Goal: Task Accomplishment & Management: Complete application form

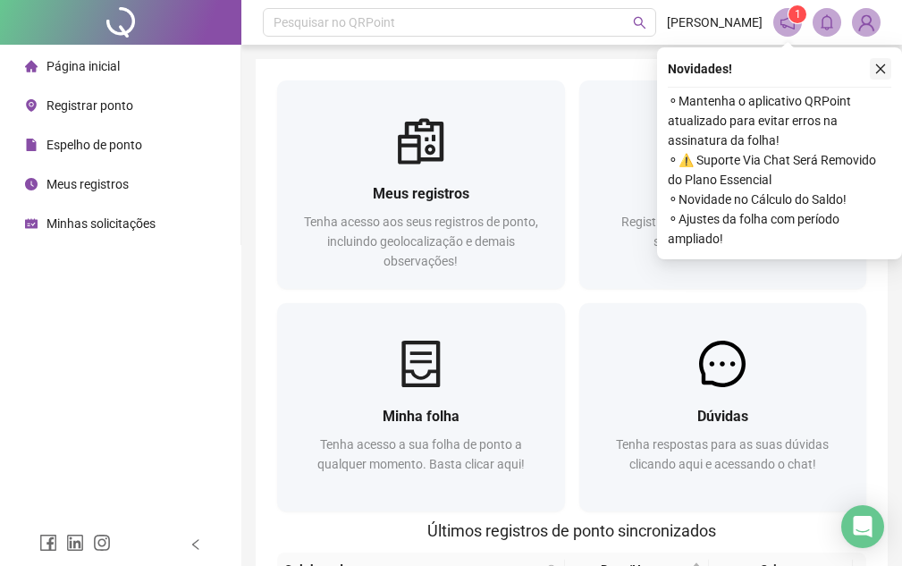
click at [877, 70] on icon "close" at bounding box center [880, 69] width 13 height 13
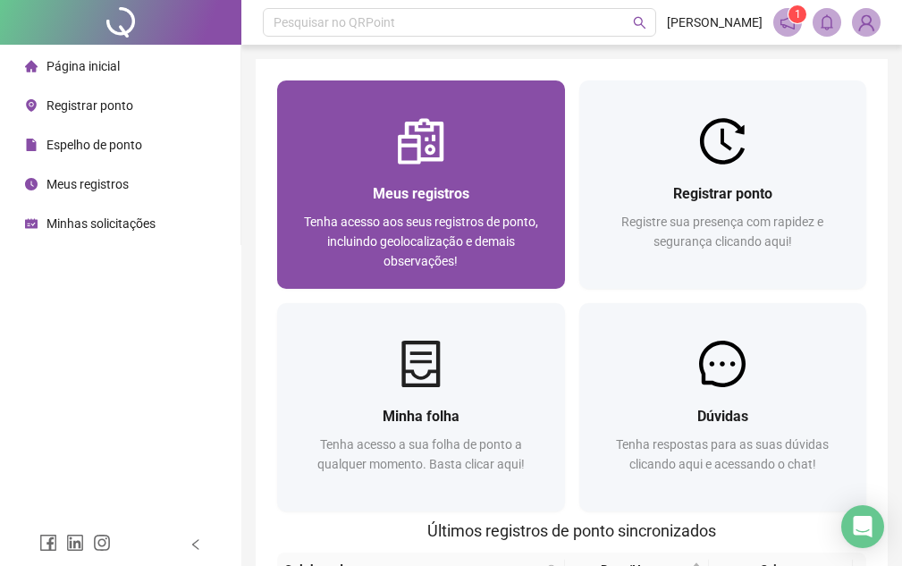
click at [438, 188] on span "Meus registros" at bounding box center [421, 193] width 96 height 17
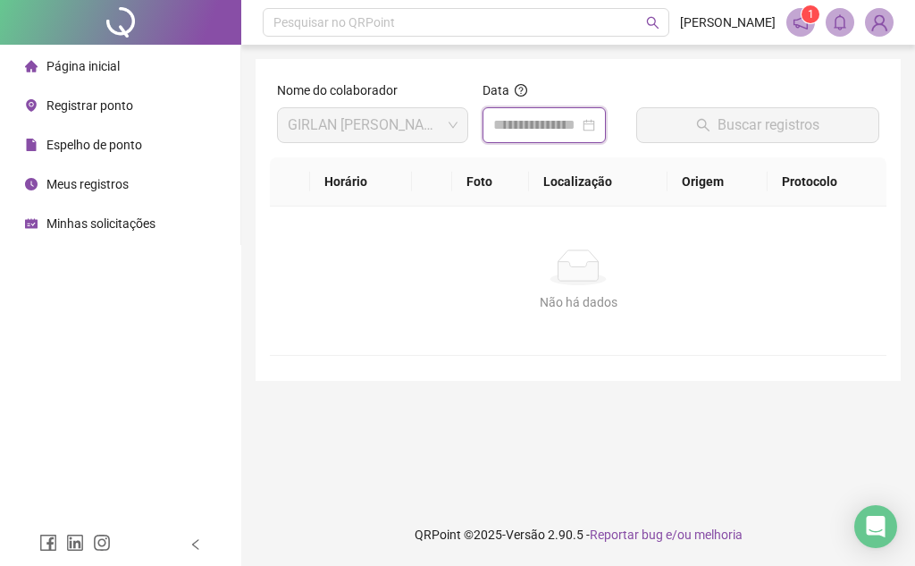
click at [579, 128] on input at bounding box center [536, 124] width 86 height 21
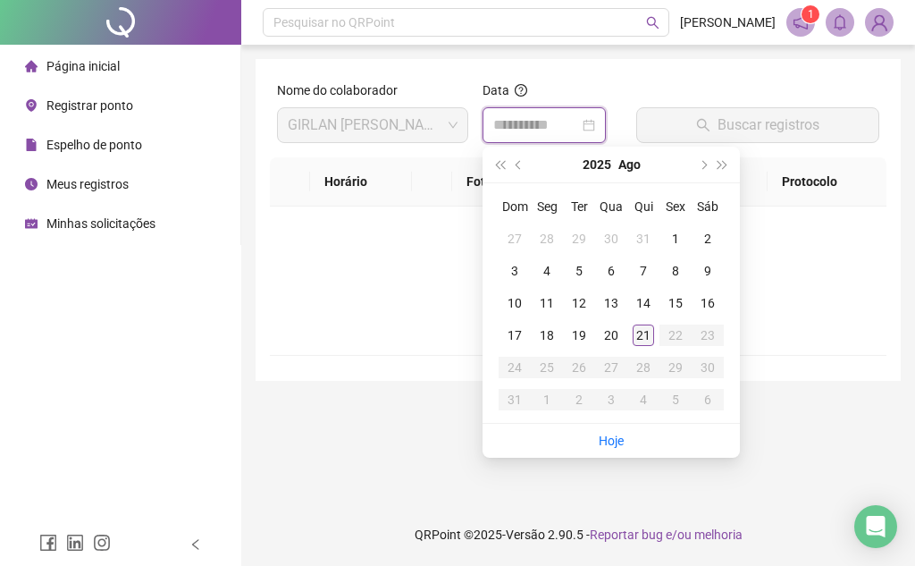
type input "**********"
click at [642, 332] on div "21" at bounding box center [643, 334] width 21 height 21
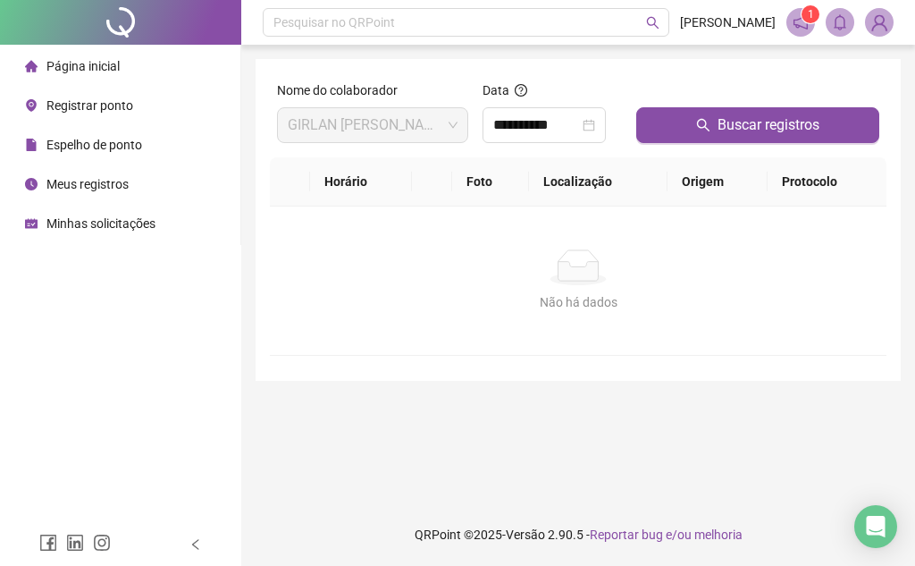
click at [642, 330] on div "Não há dados Não há dados" at bounding box center [578, 280] width 617 height 148
click at [352, 181] on th "Horário" at bounding box center [360, 181] width 101 height 49
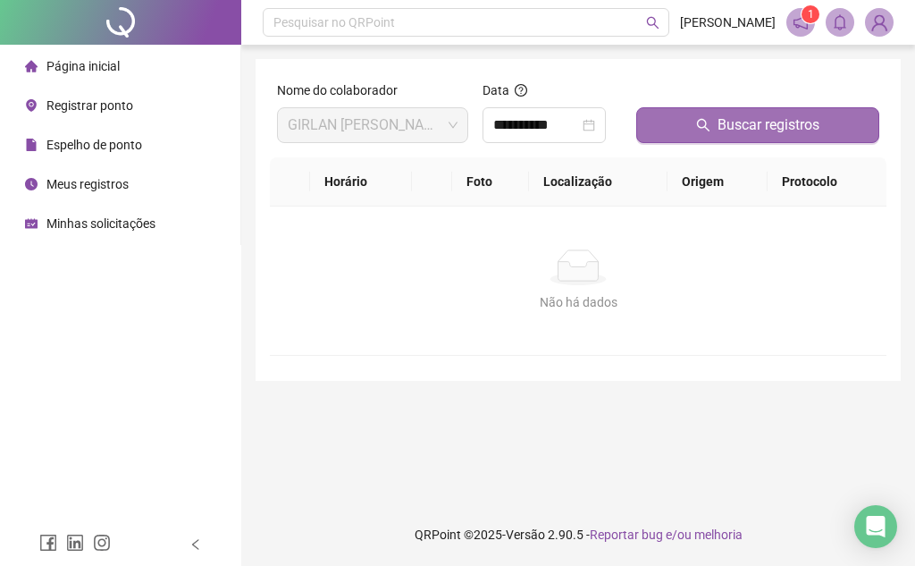
click at [746, 125] on span "Buscar registros" at bounding box center [768, 124] width 102 height 21
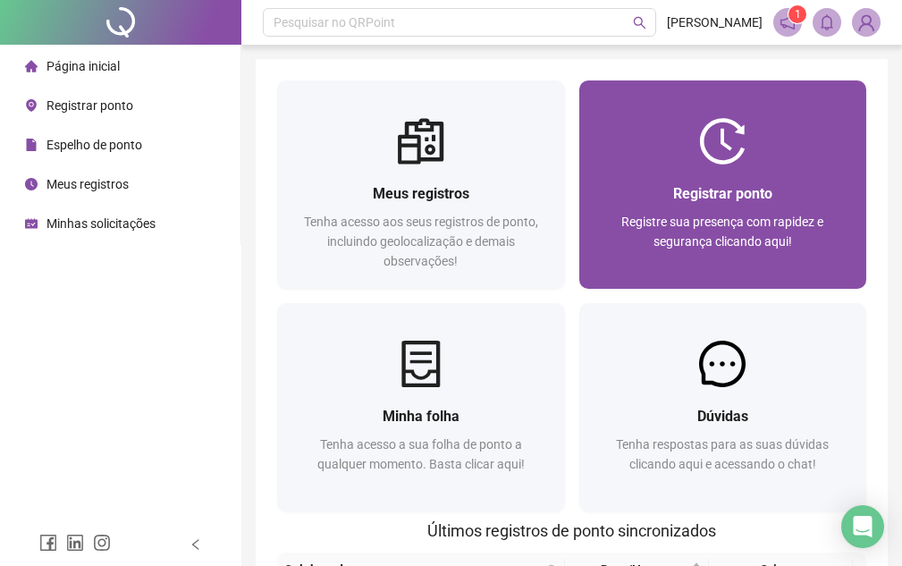
click at [734, 189] on span "Registrar ponto" at bounding box center [722, 193] width 99 height 17
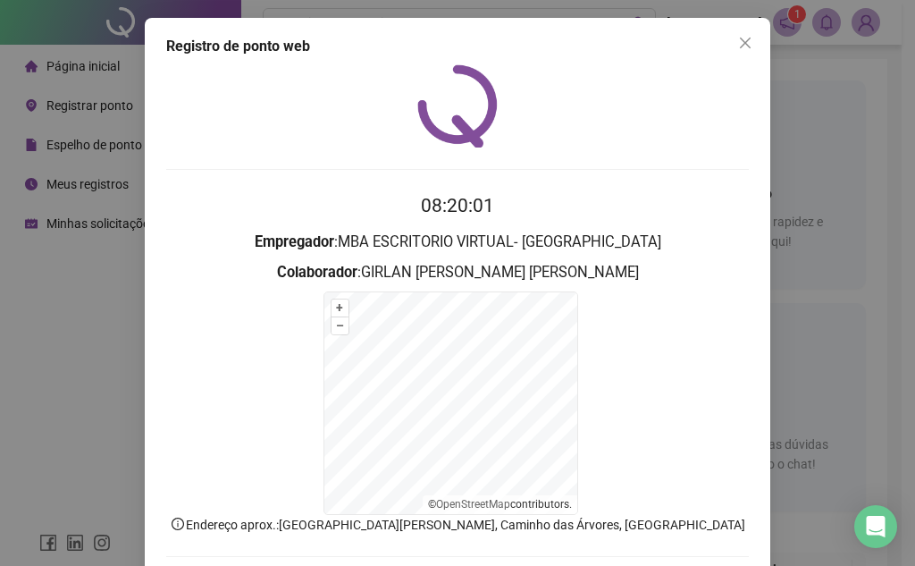
scroll to position [88, 0]
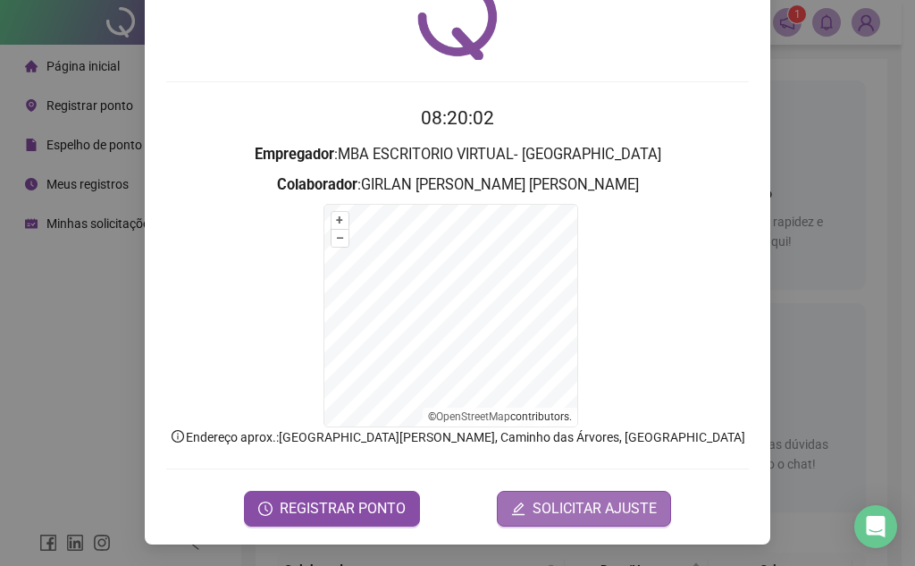
click at [589, 507] on span "SOLICITAR AJUSTE" at bounding box center [595, 508] width 124 height 21
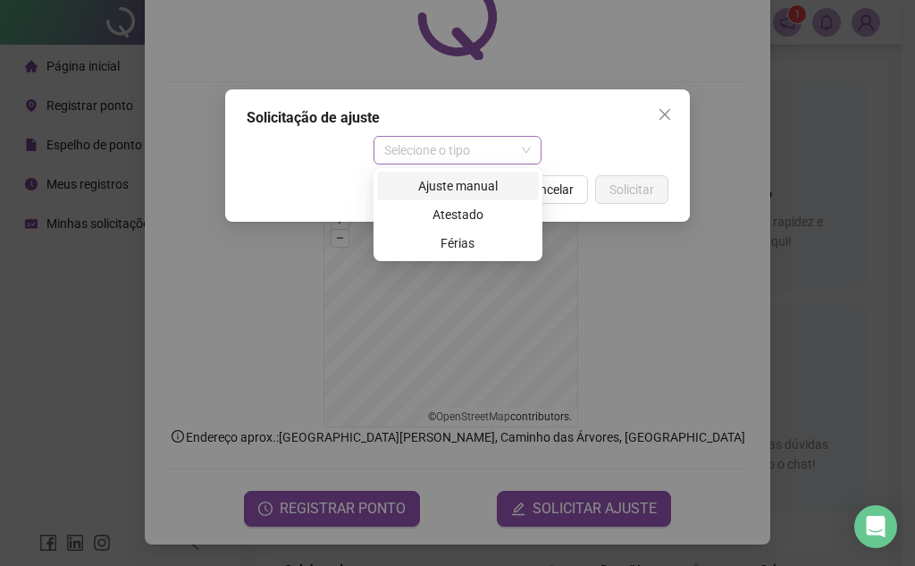
click at [520, 139] on span "Selecione o tipo" at bounding box center [457, 150] width 147 height 27
click at [479, 182] on div "Ajuste manual" at bounding box center [458, 186] width 140 height 20
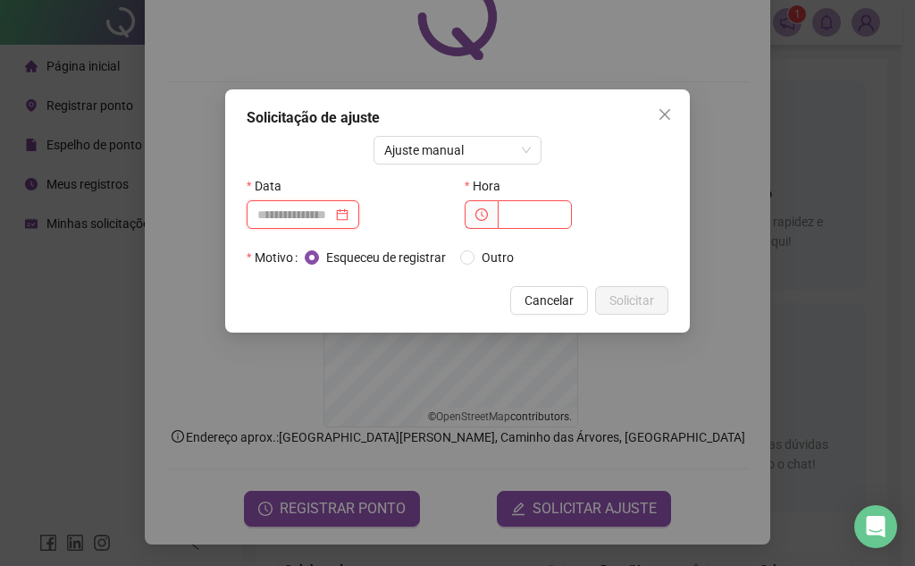
click at [325, 215] on input at bounding box center [294, 215] width 75 height 20
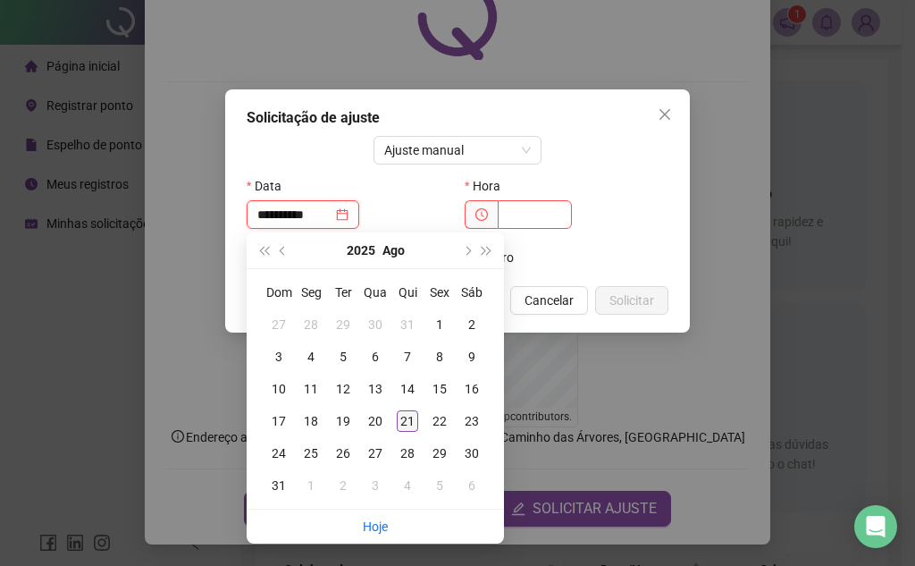
type input "**********"
click at [402, 424] on div "21" at bounding box center [407, 420] width 21 height 21
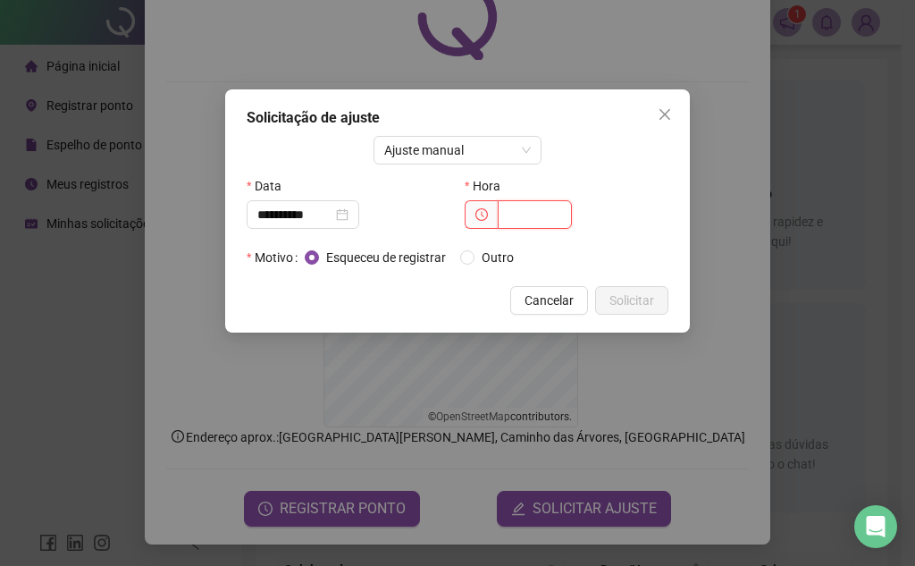
click at [544, 218] on input "text" at bounding box center [535, 214] width 74 height 29
type input "*****"
click at [616, 298] on span "Solicitar" at bounding box center [631, 300] width 45 height 20
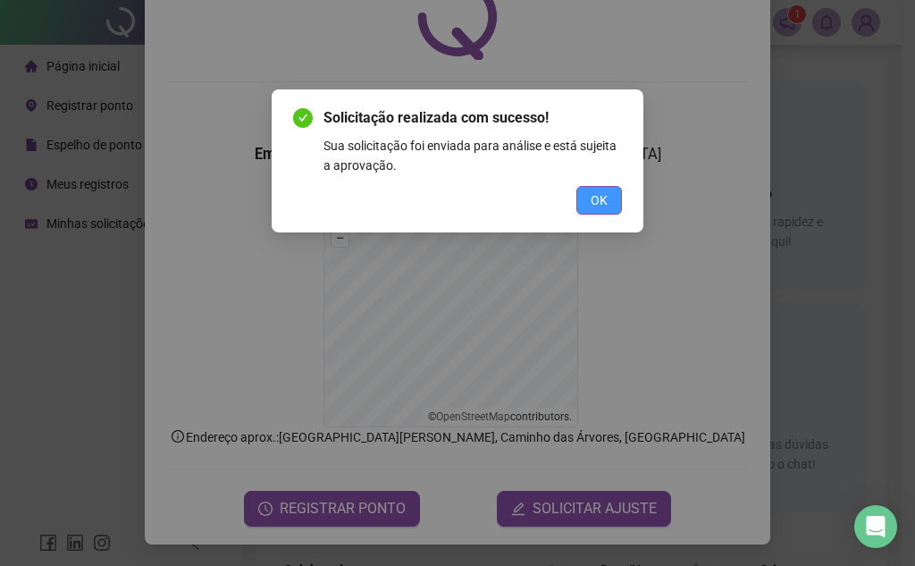
click at [594, 188] on button "OK" at bounding box center [599, 200] width 46 height 29
